Goal: Find specific page/section: Find specific page/section

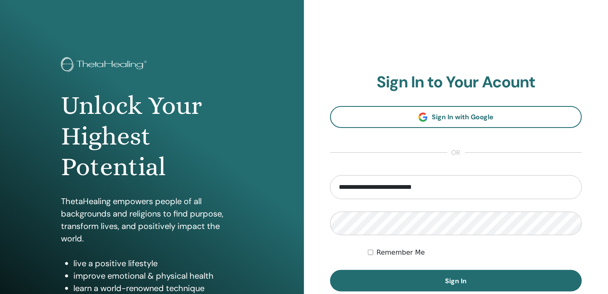
type input "**********"
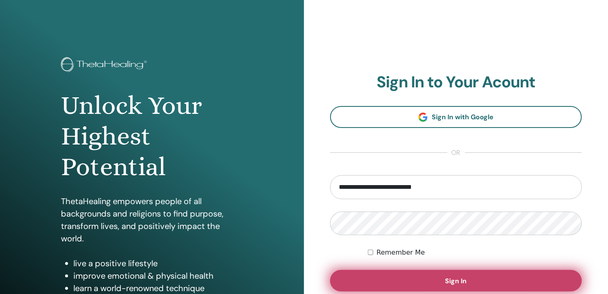
click at [454, 279] on span "Sign In" at bounding box center [456, 281] width 22 height 9
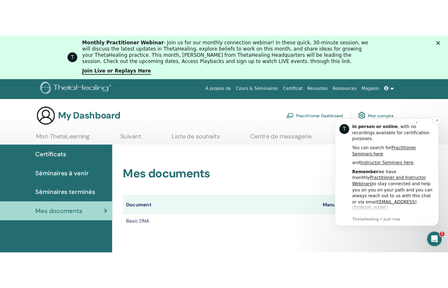
scroll to position [332, 0]
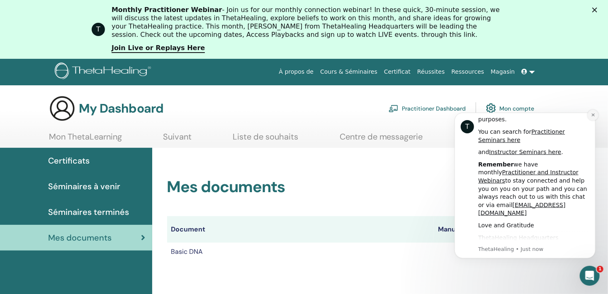
click at [593, 114] on icon "Dismiss notification" at bounding box center [592, 114] width 5 height 5
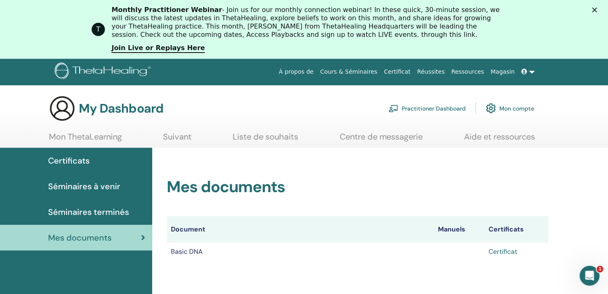
click at [496, 252] on link "Certificat" at bounding box center [503, 251] width 29 height 9
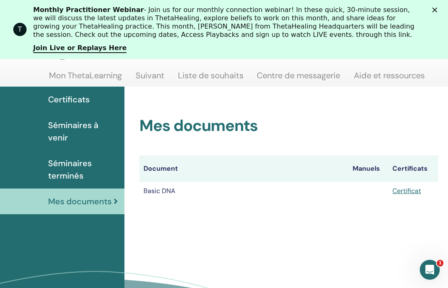
scroll to position [75, 0]
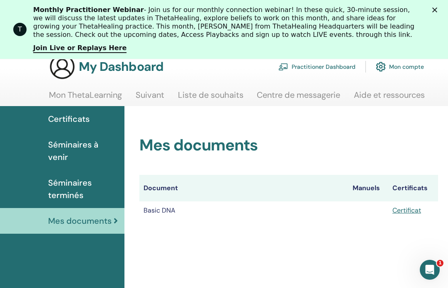
click at [302, 68] on link "Practitioner Dashboard" at bounding box center [316, 67] width 77 height 18
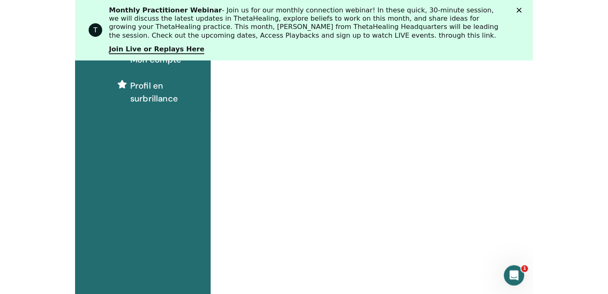
scroll to position [166, 0]
